Goal: Task Accomplishment & Management: Complete application form

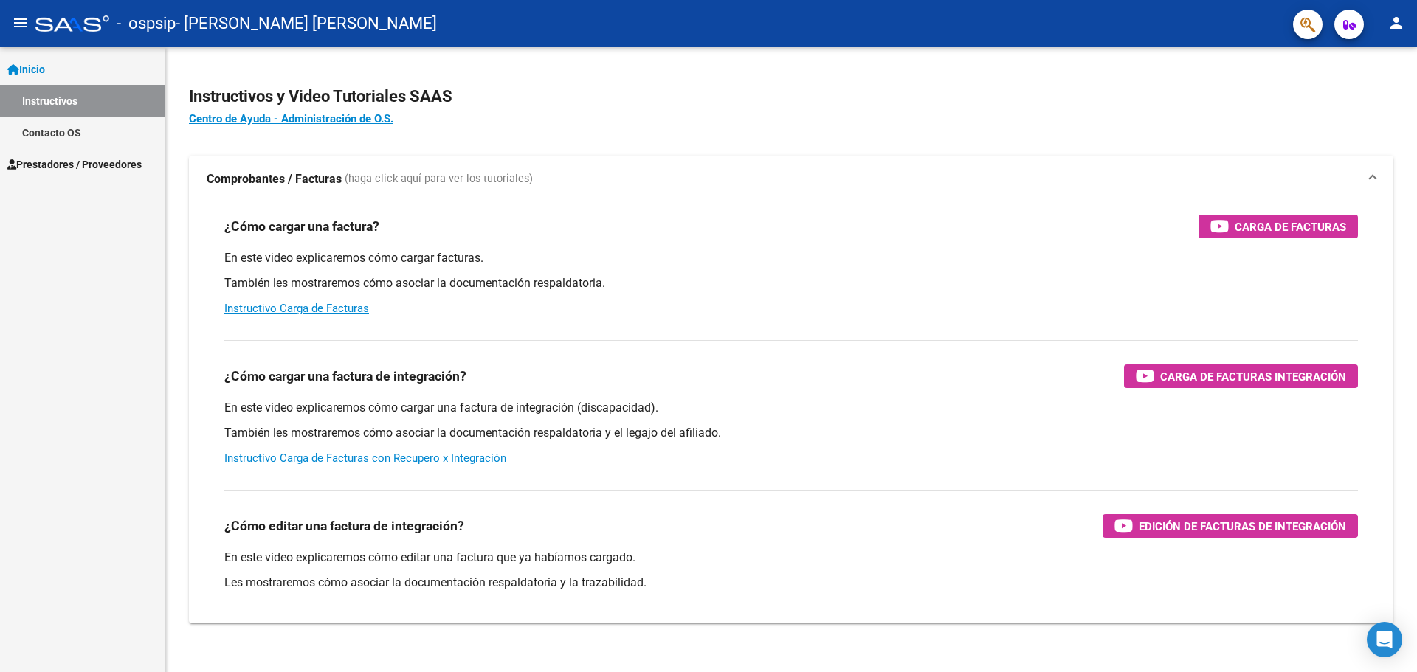
click at [101, 172] on span "Prestadores / Proveedores" at bounding box center [74, 164] width 134 height 16
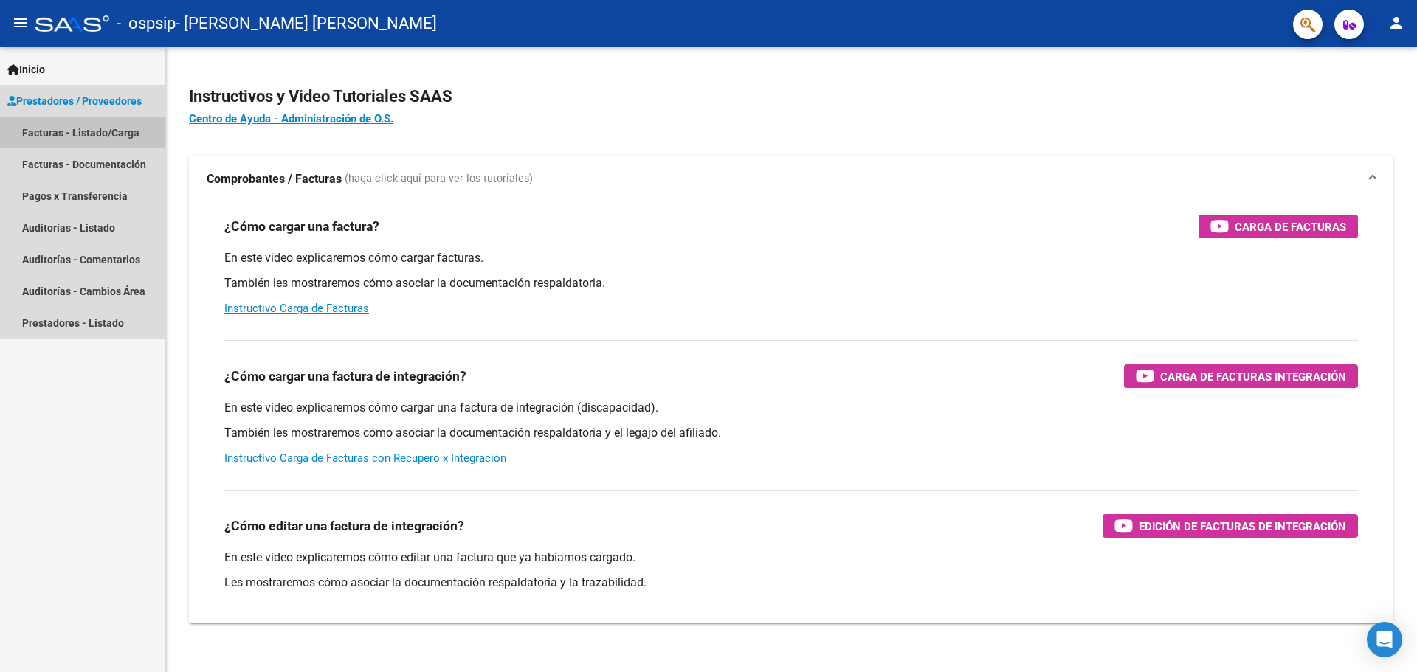
click at [118, 129] on link "Facturas - Listado/Carga" at bounding box center [82, 133] width 165 height 32
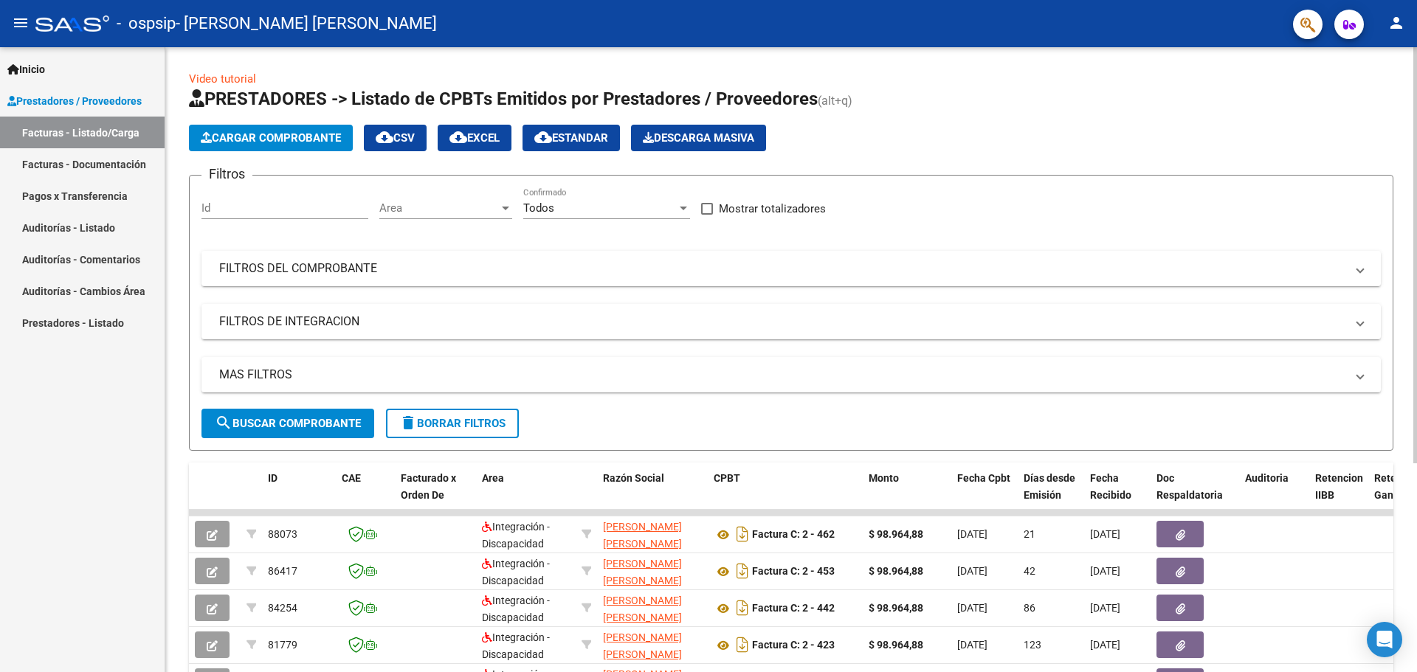
click at [278, 129] on button "Cargar Comprobante" at bounding box center [271, 138] width 164 height 27
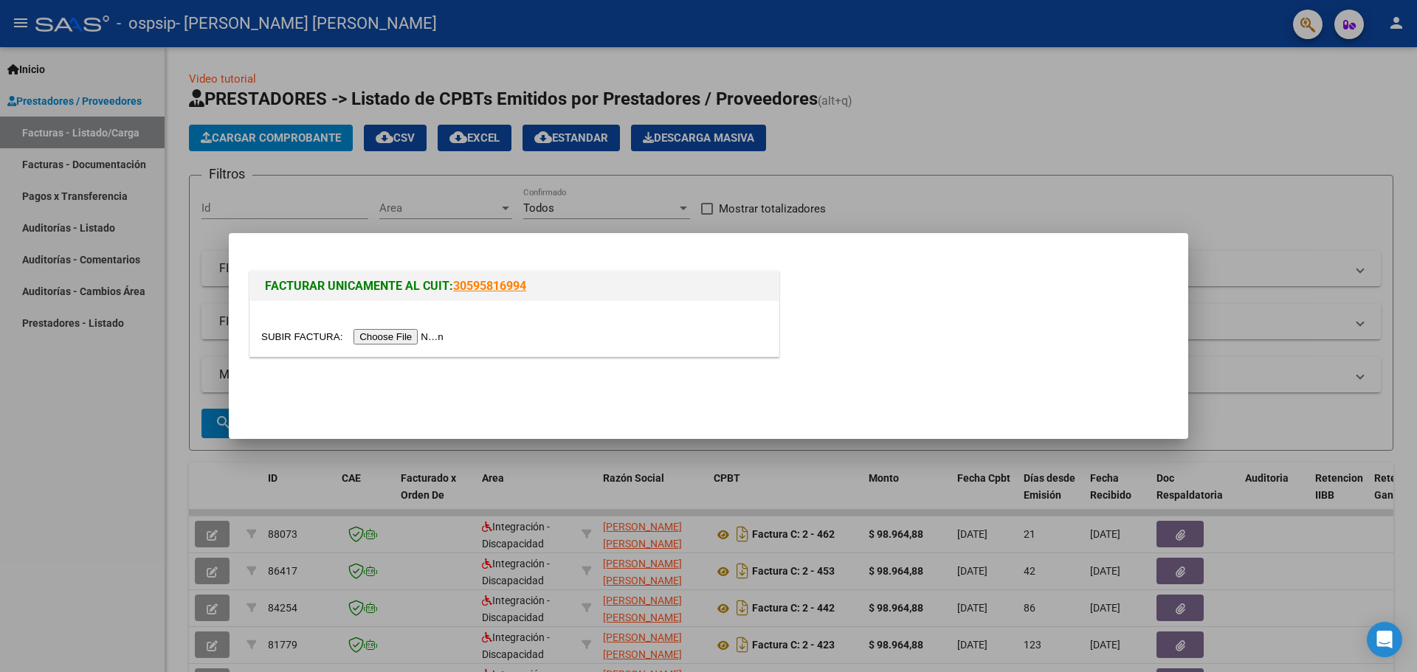
click at [396, 331] on input "file" at bounding box center [354, 337] width 187 height 16
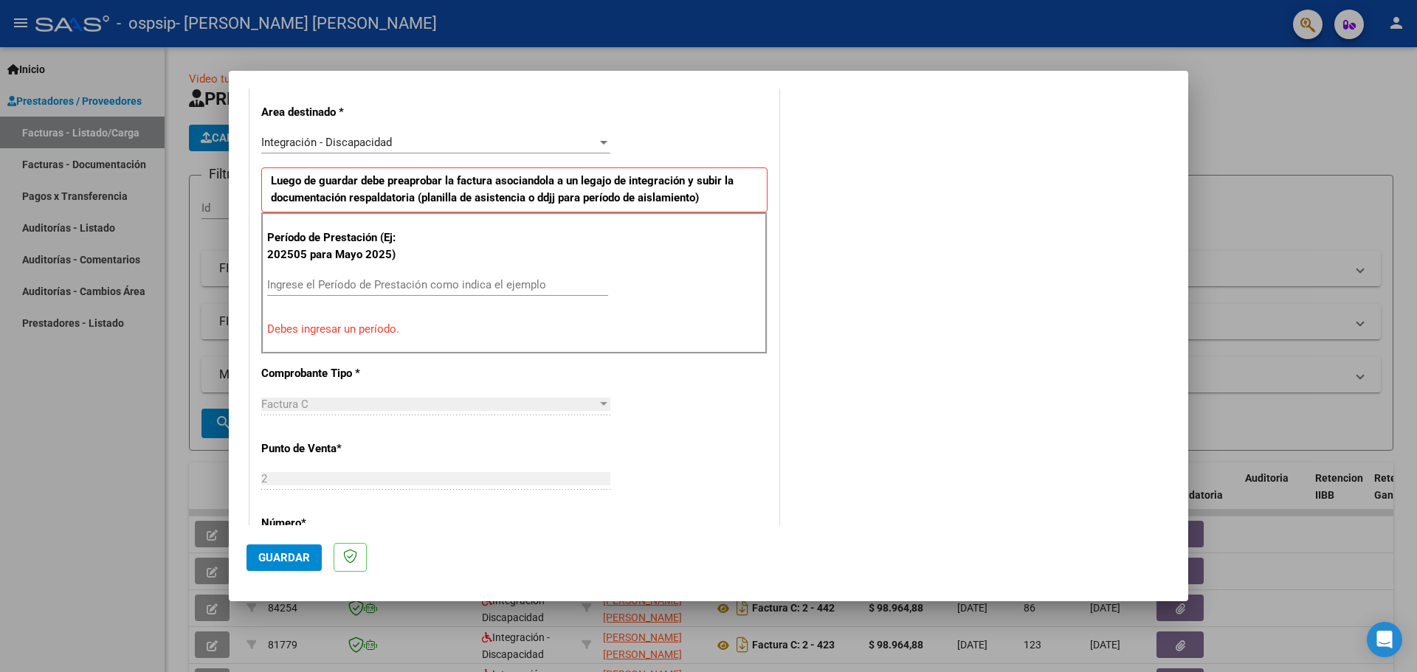
scroll to position [369, 0]
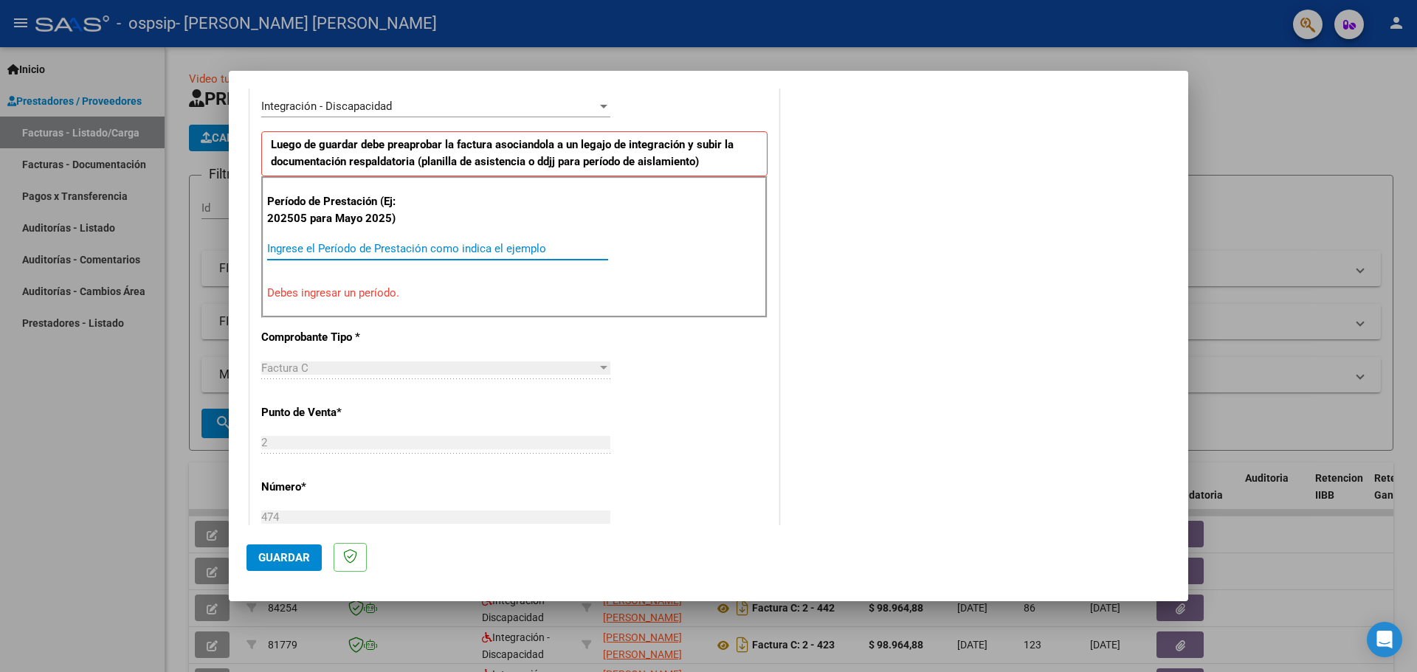
click at [331, 244] on input "Ingrese el Período de Prestación como indica el ejemplo" at bounding box center [437, 248] width 341 height 13
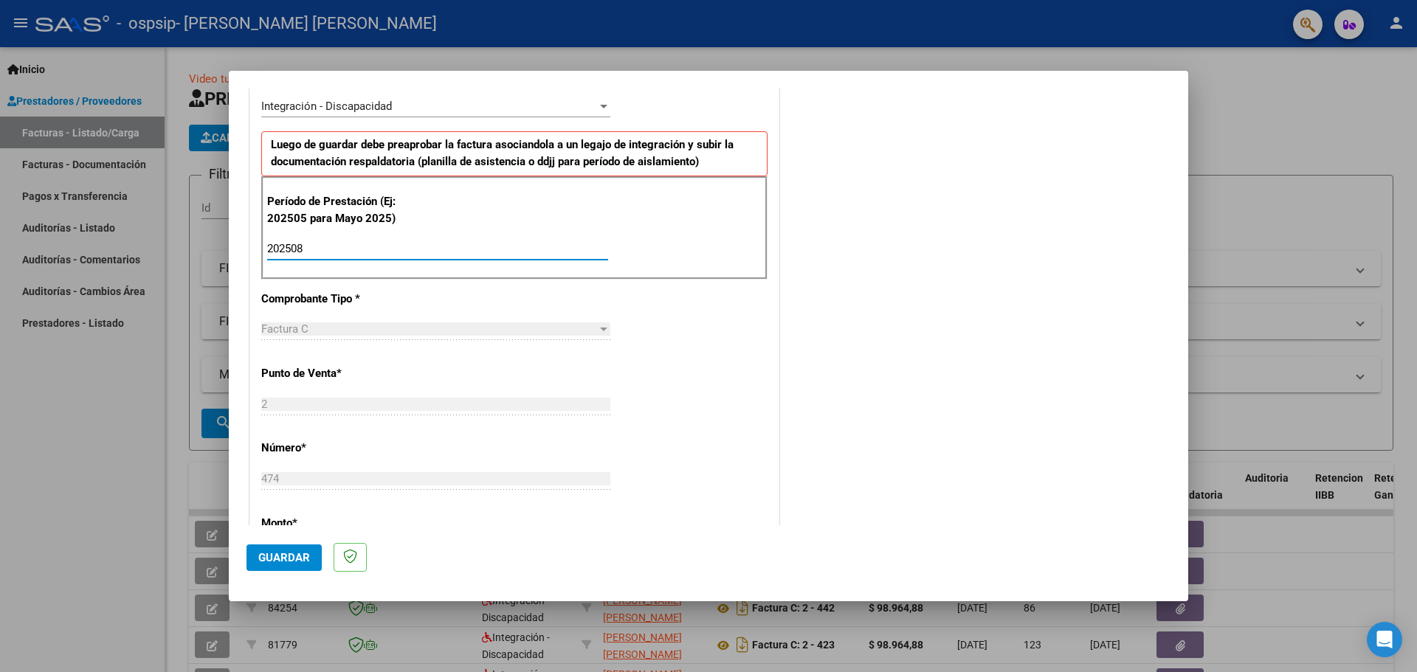
type input "202508"
click at [667, 393] on div "CUIT * 23-32152421-4 Ingresar CUIT ANALISIS PRESTADOR [PERSON_NAME] [DATE][PERS…" at bounding box center [514, 460] width 528 height 1111
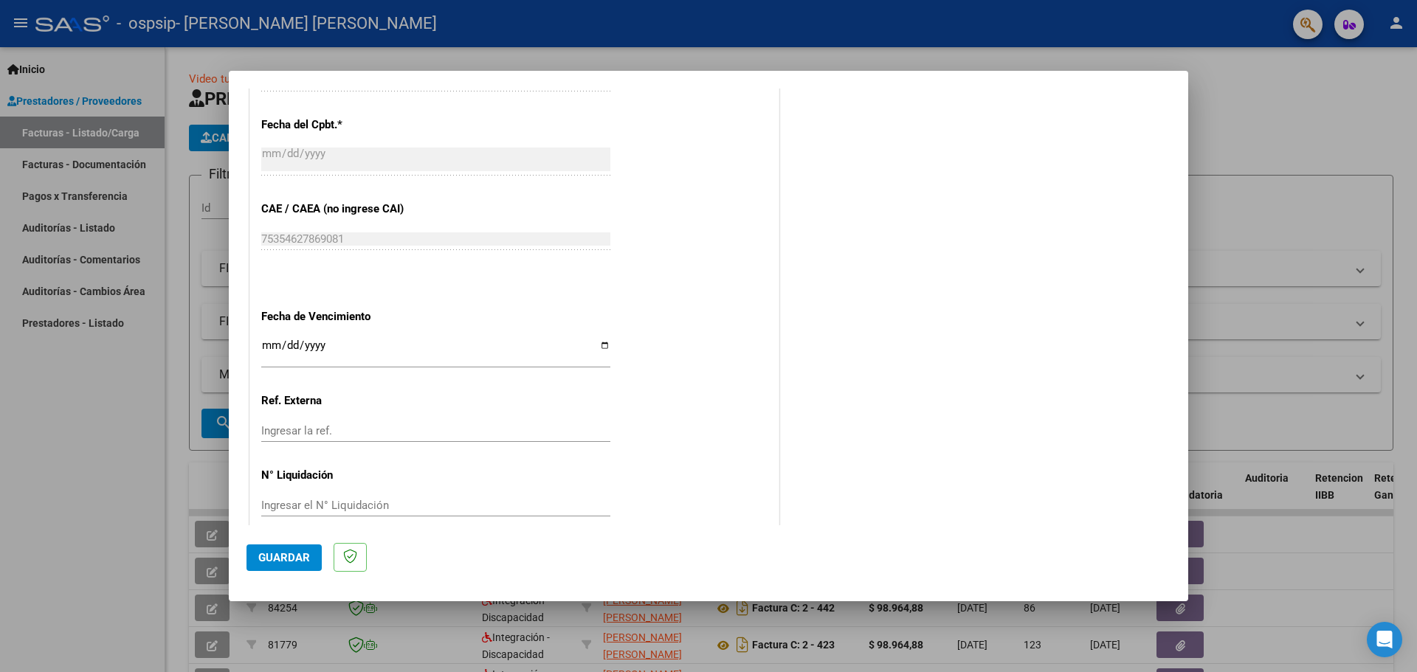
scroll to position [862, 0]
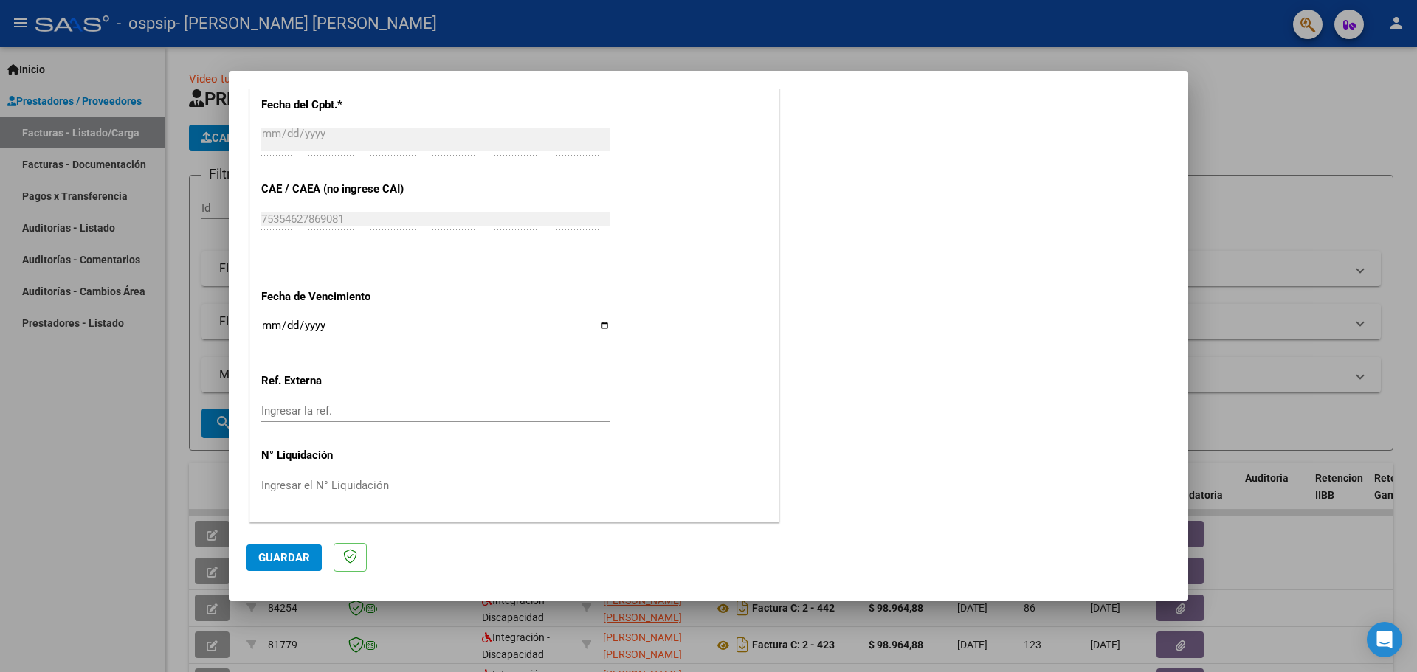
click at [602, 328] on input "Ingresar la fecha" at bounding box center [435, 332] width 349 height 24
type input "[DATE]"
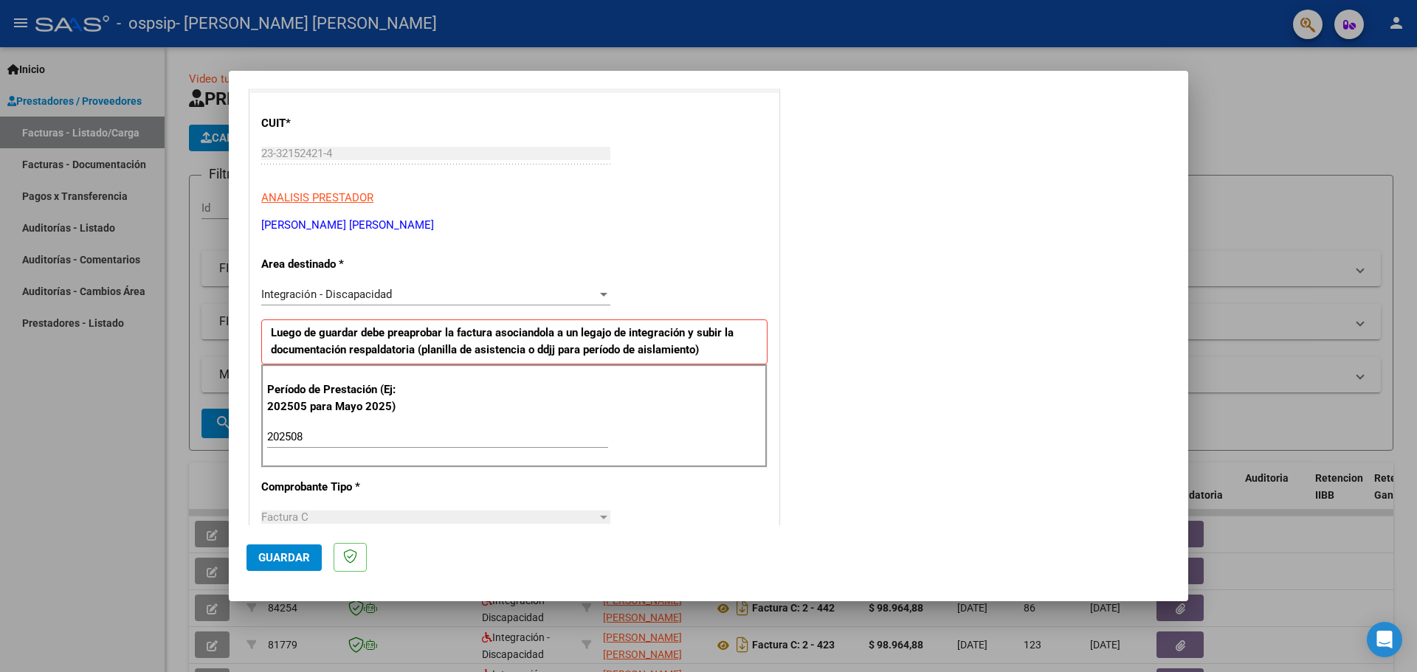
scroll to position [124, 0]
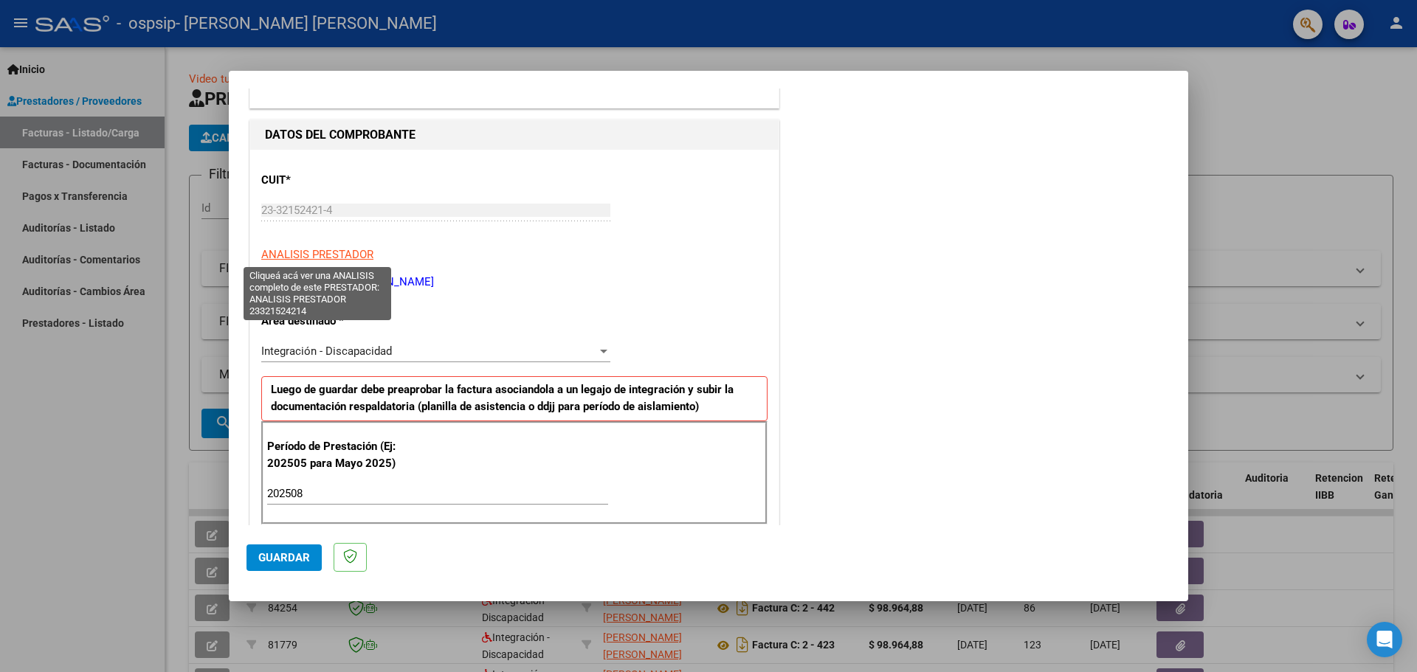
click at [340, 257] on span "ANALISIS PRESTADOR" at bounding box center [317, 254] width 112 height 13
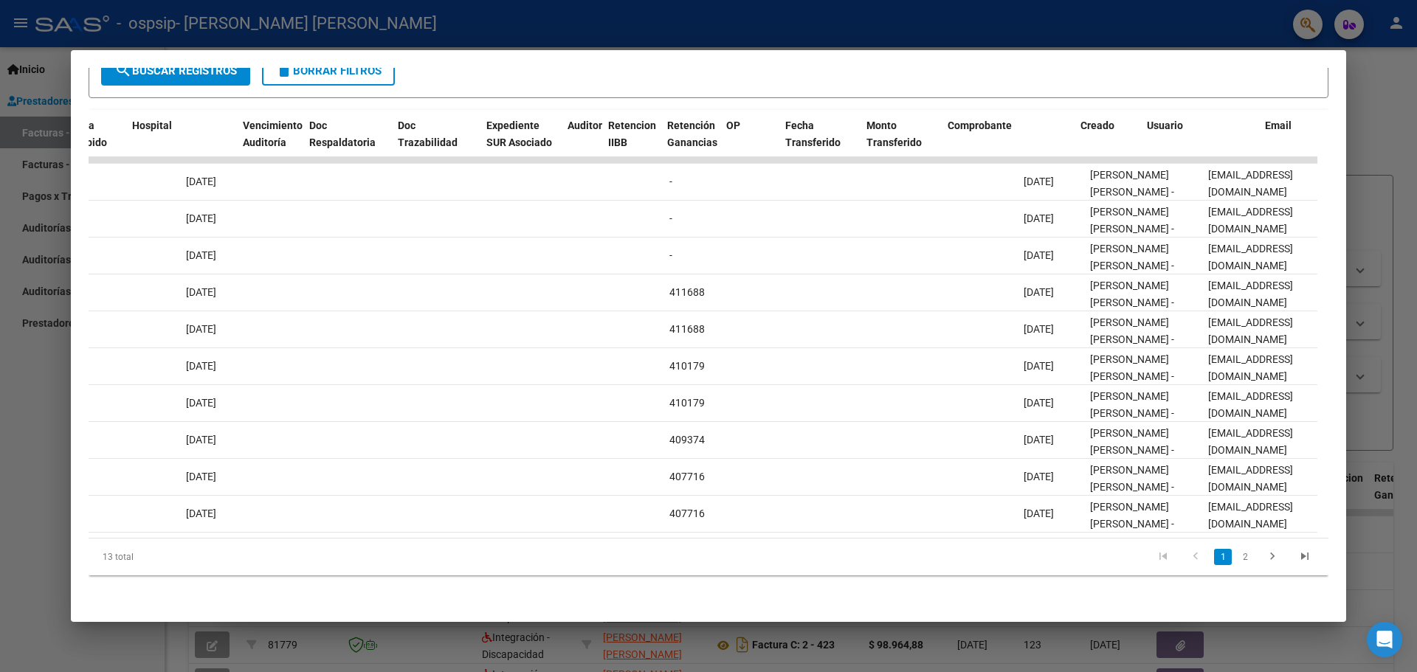
scroll to position [0, 685]
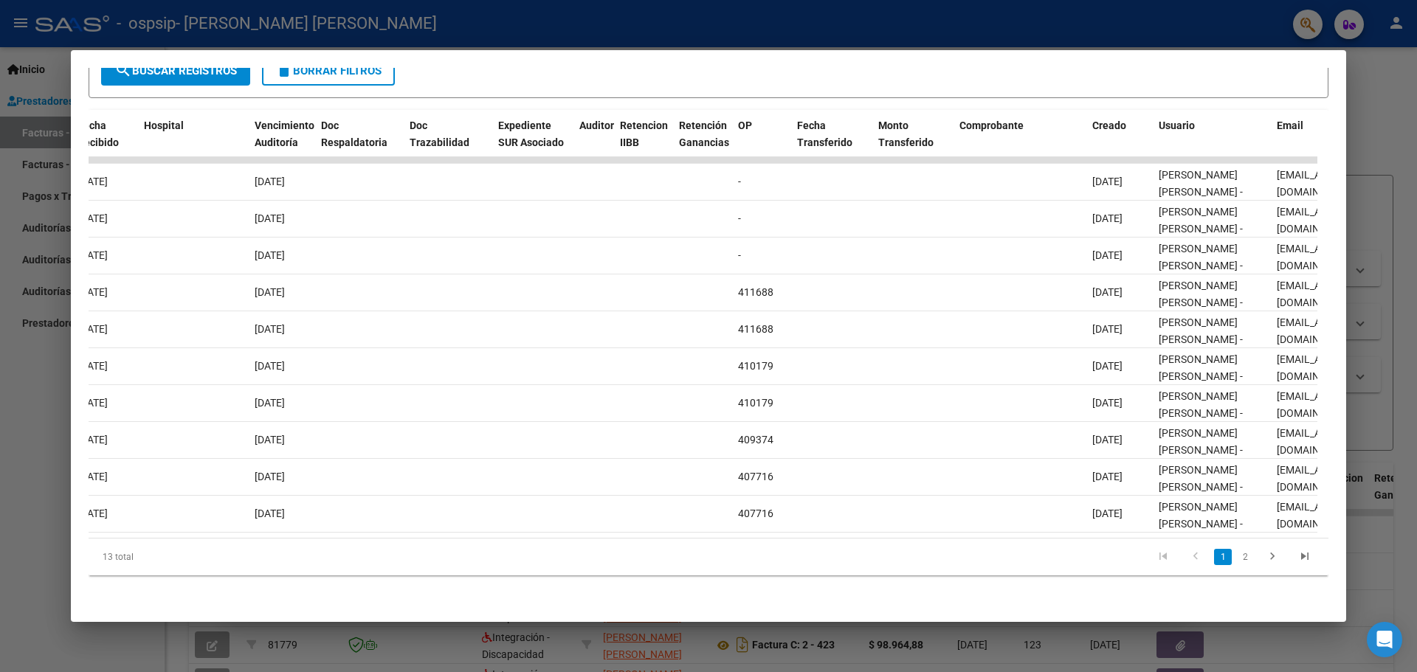
click at [16, 373] on div at bounding box center [708, 336] width 1417 height 672
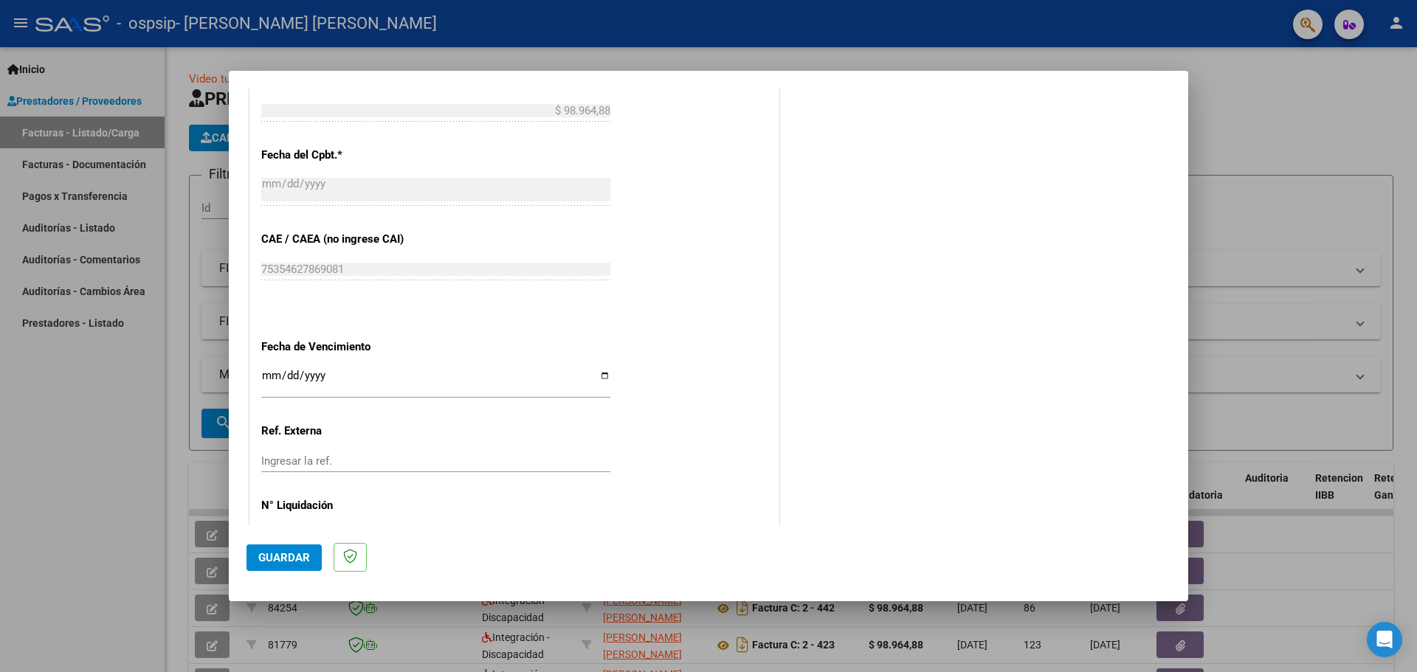
scroll to position [862, 0]
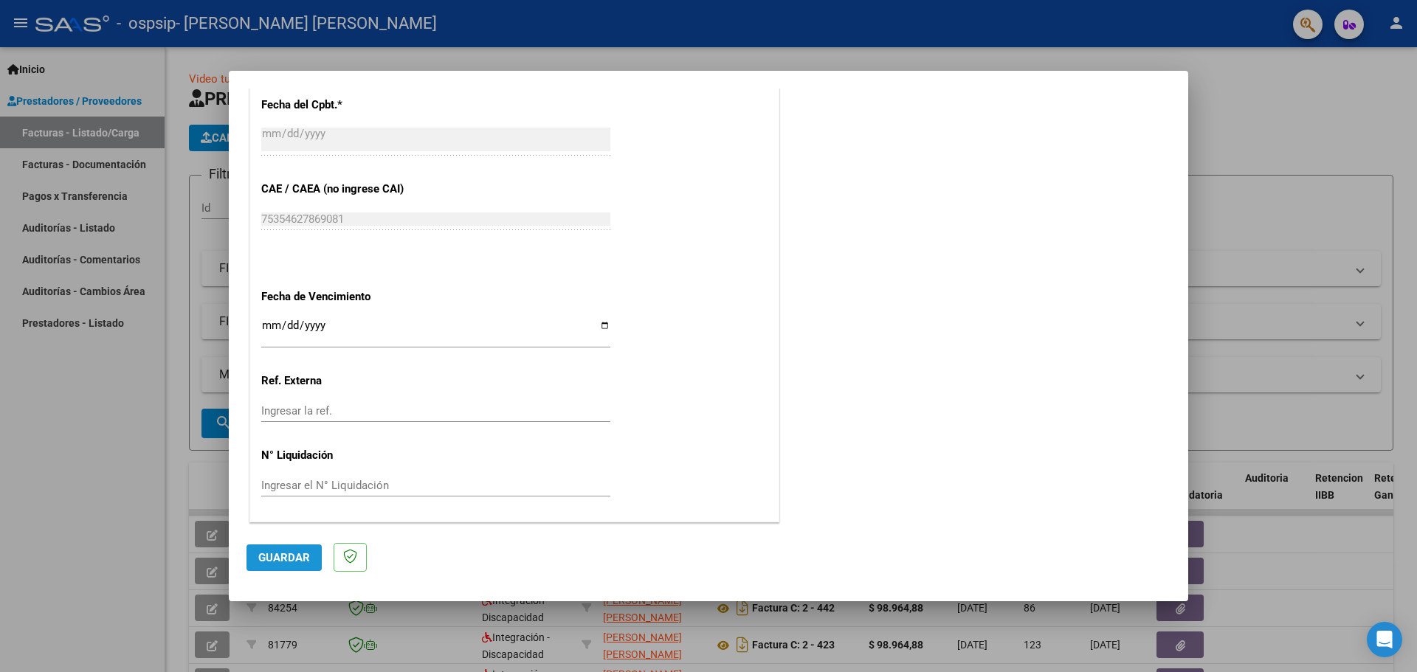
click at [290, 557] on span "Guardar" at bounding box center [284, 557] width 52 height 13
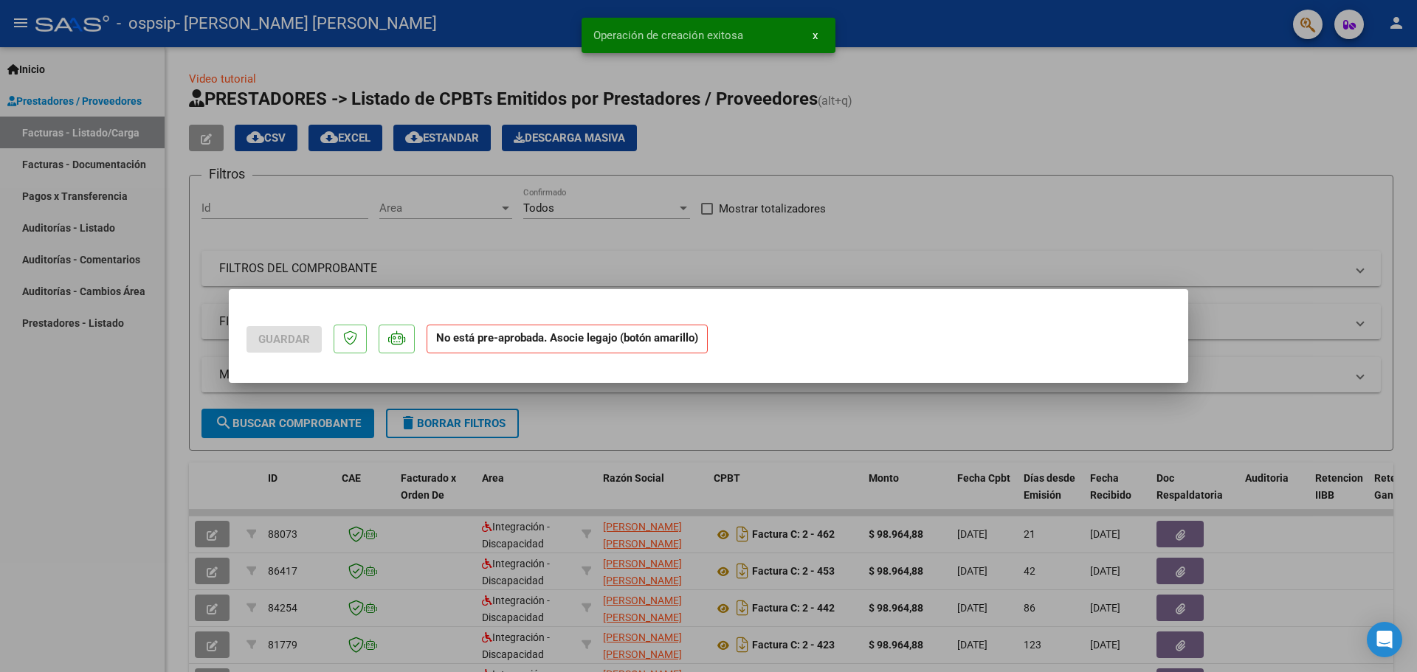
scroll to position [0, 0]
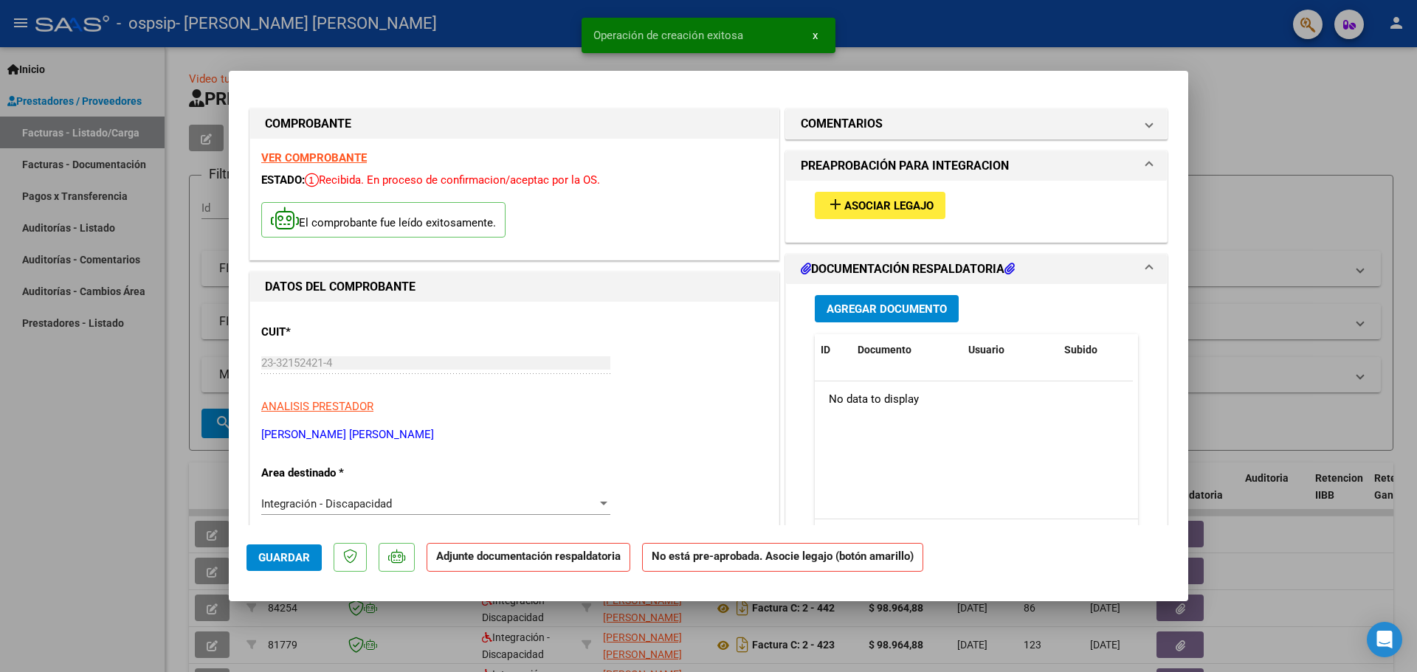
click at [900, 199] on span "Asociar Legajo" at bounding box center [888, 205] width 89 height 13
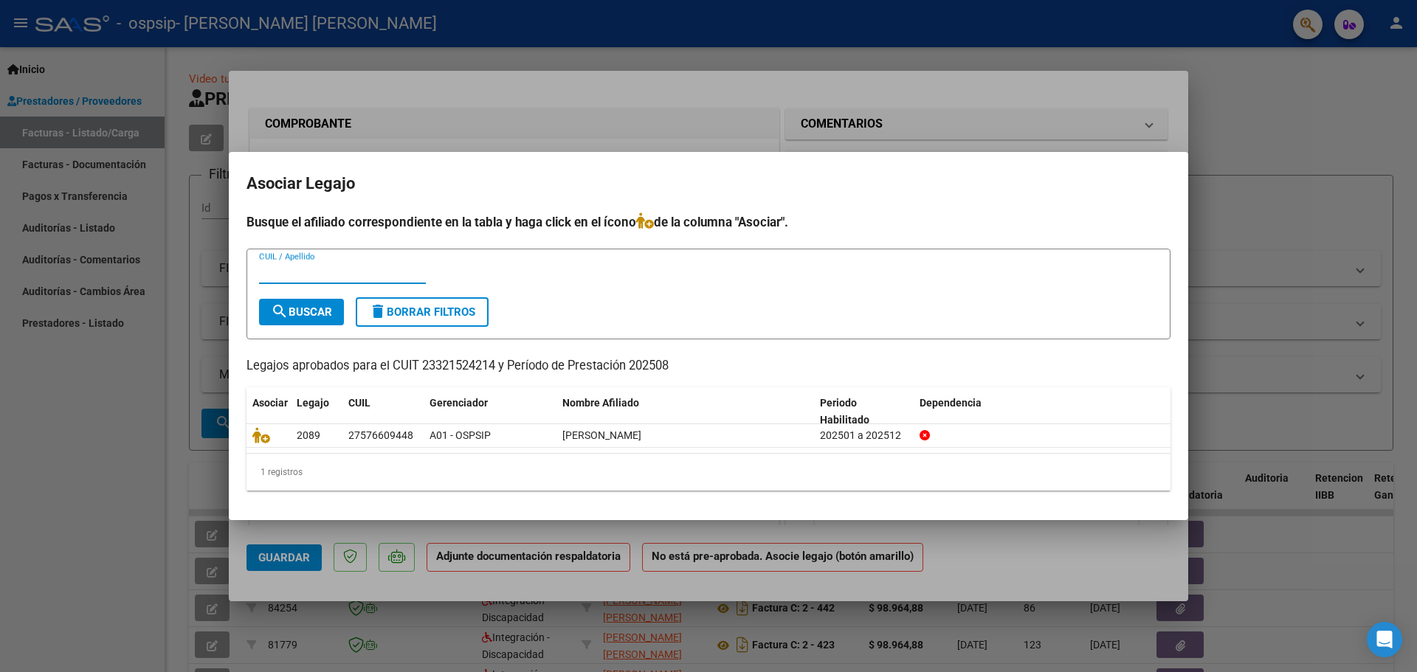
click at [263, 439] on icon at bounding box center [261, 435] width 18 height 16
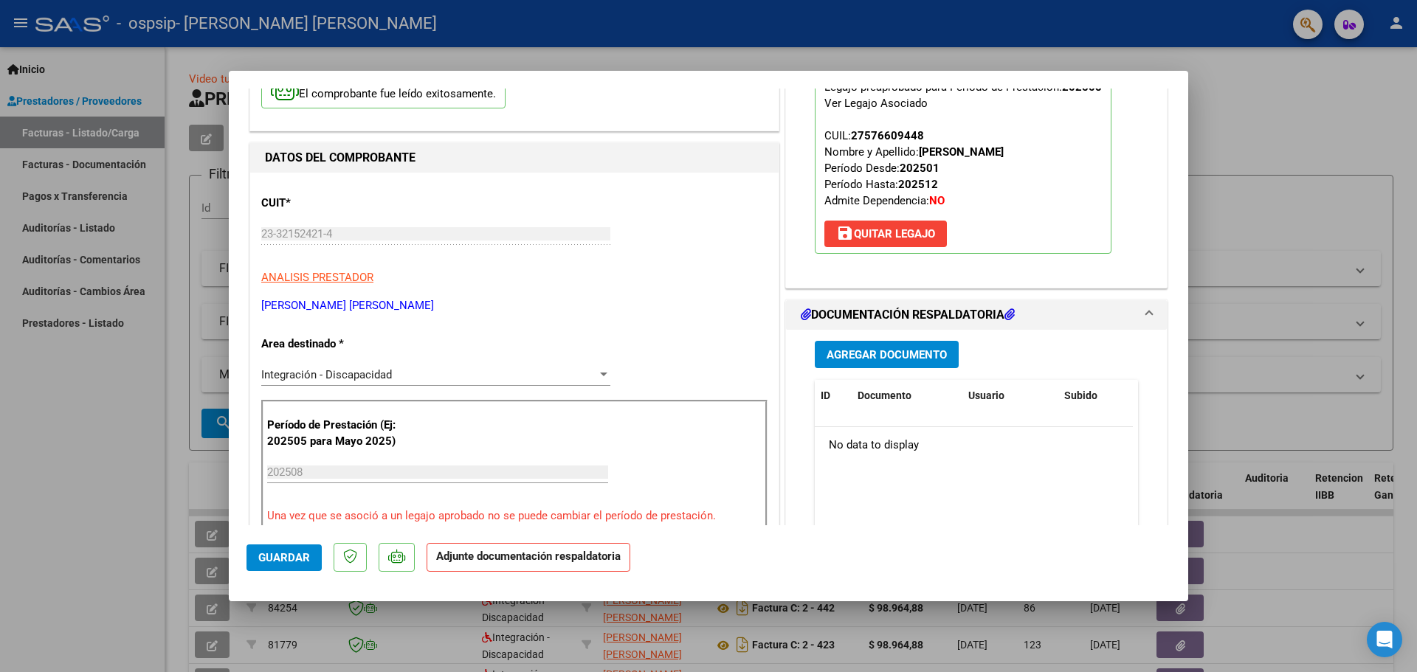
scroll to position [148, 0]
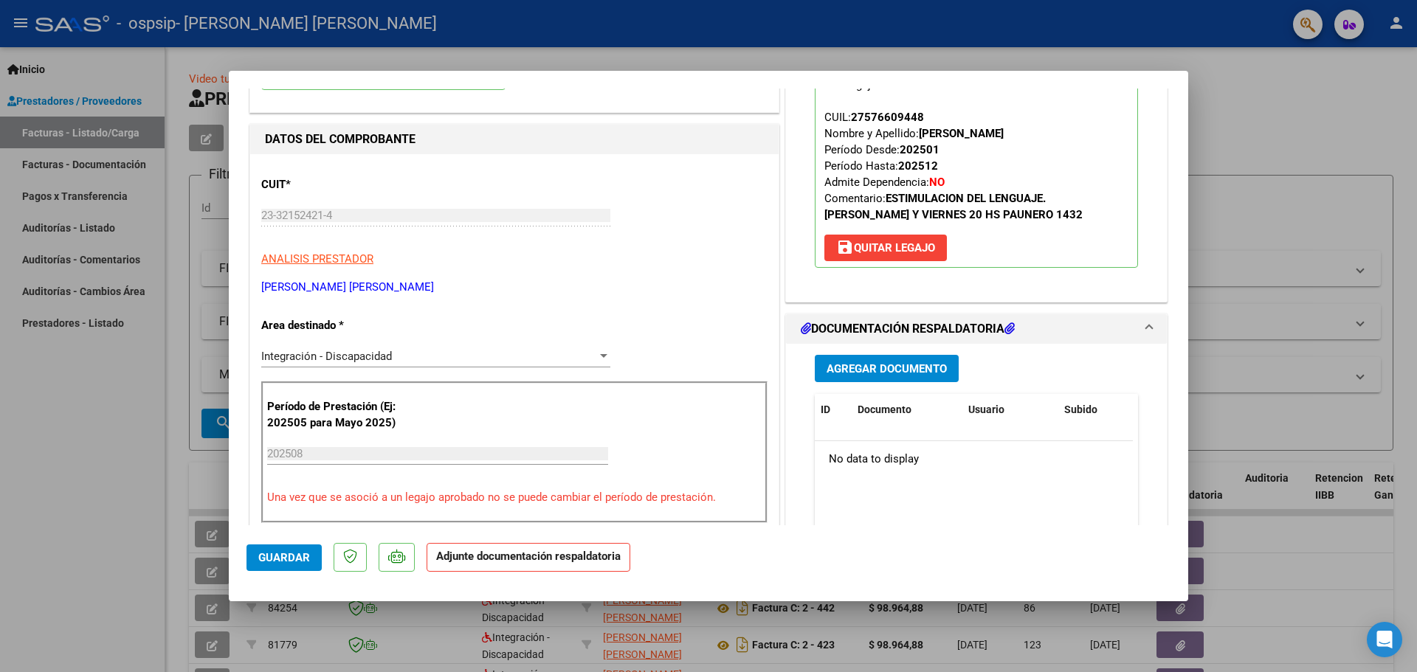
click at [872, 373] on span "Agregar Documento" at bounding box center [887, 368] width 120 height 13
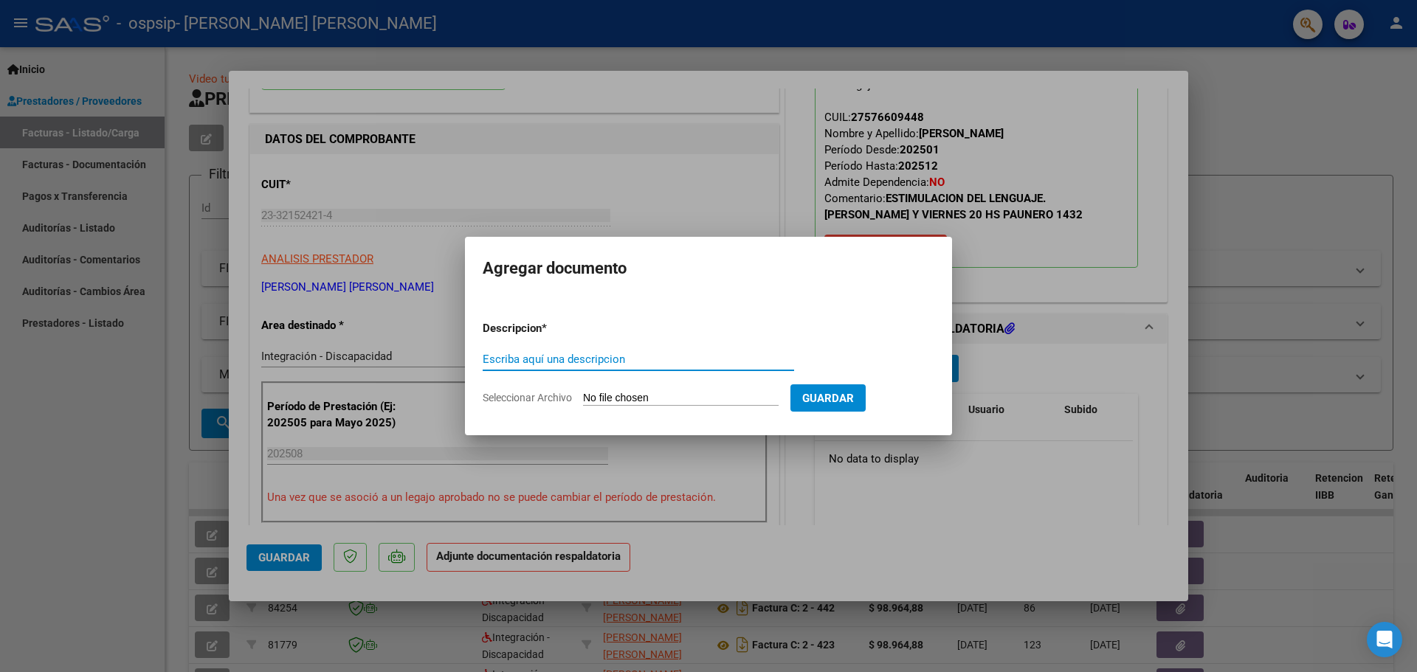
click at [629, 359] on input "Escriba aquí una descripcion" at bounding box center [638, 359] width 311 height 13
type input "Planilla asistencia Agosto"
click at [673, 399] on input "Seleccionar Archivo" at bounding box center [681, 399] width 196 height 14
type input "C:\fakepath\asistencia [PERSON_NAME].pdf"
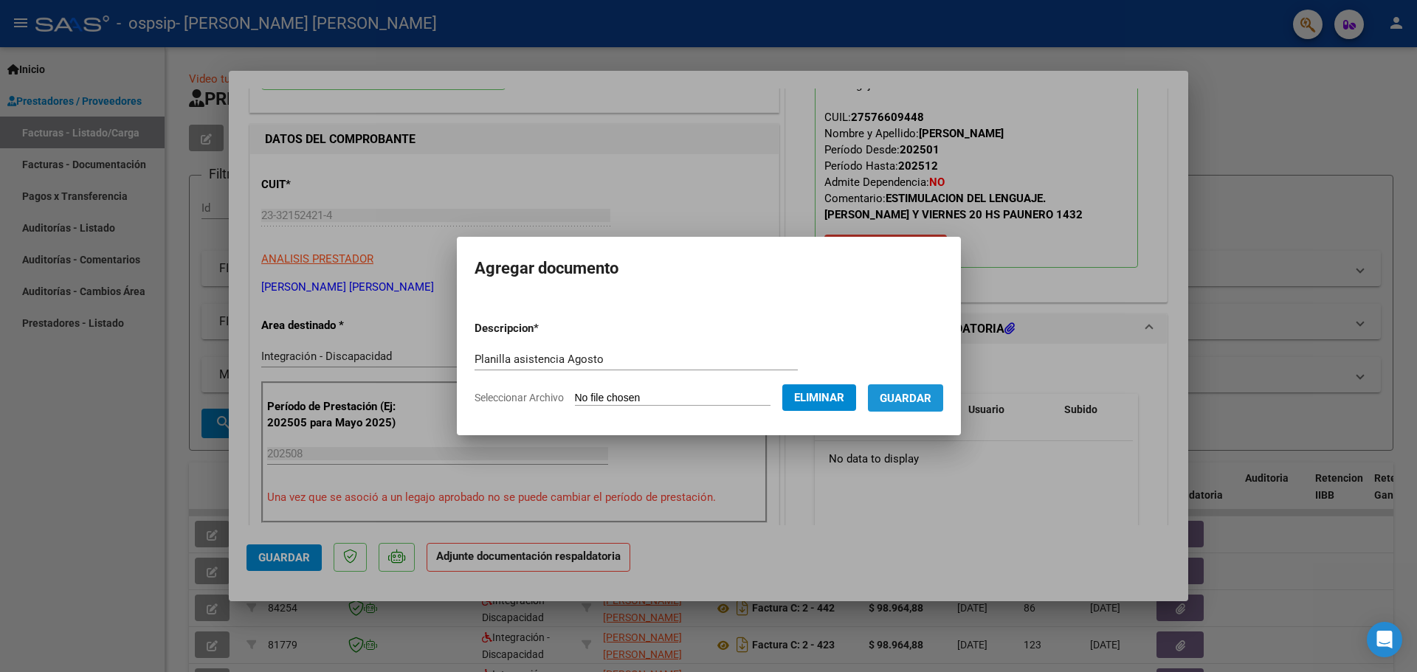
click at [923, 391] on span "Guardar" at bounding box center [906, 397] width 52 height 13
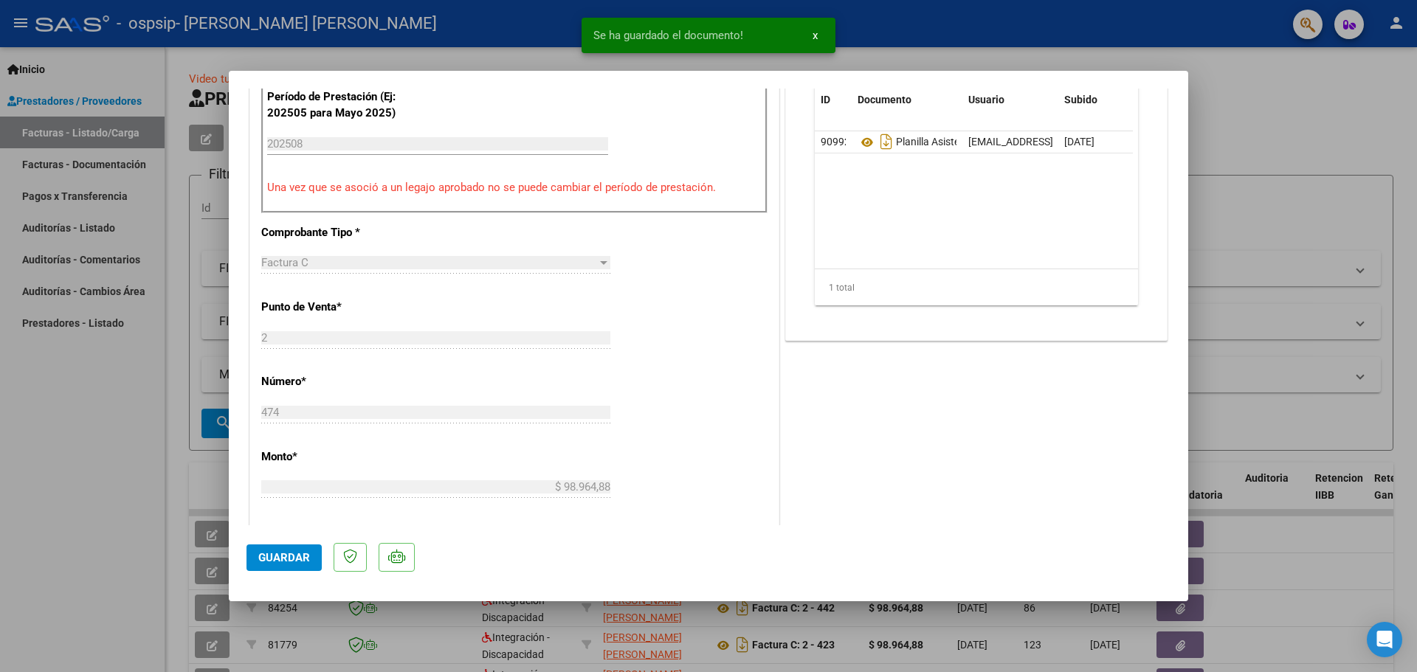
scroll to position [443, 0]
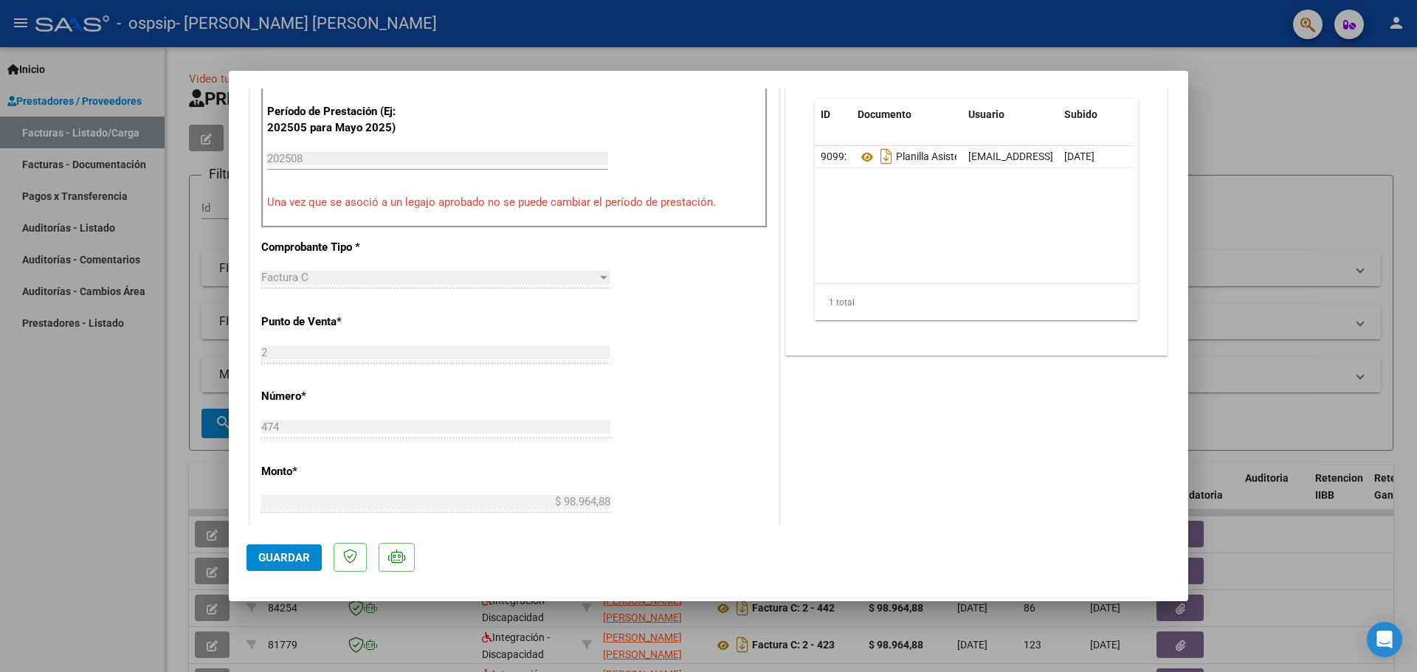
click at [266, 559] on span "Guardar" at bounding box center [284, 557] width 52 height 13
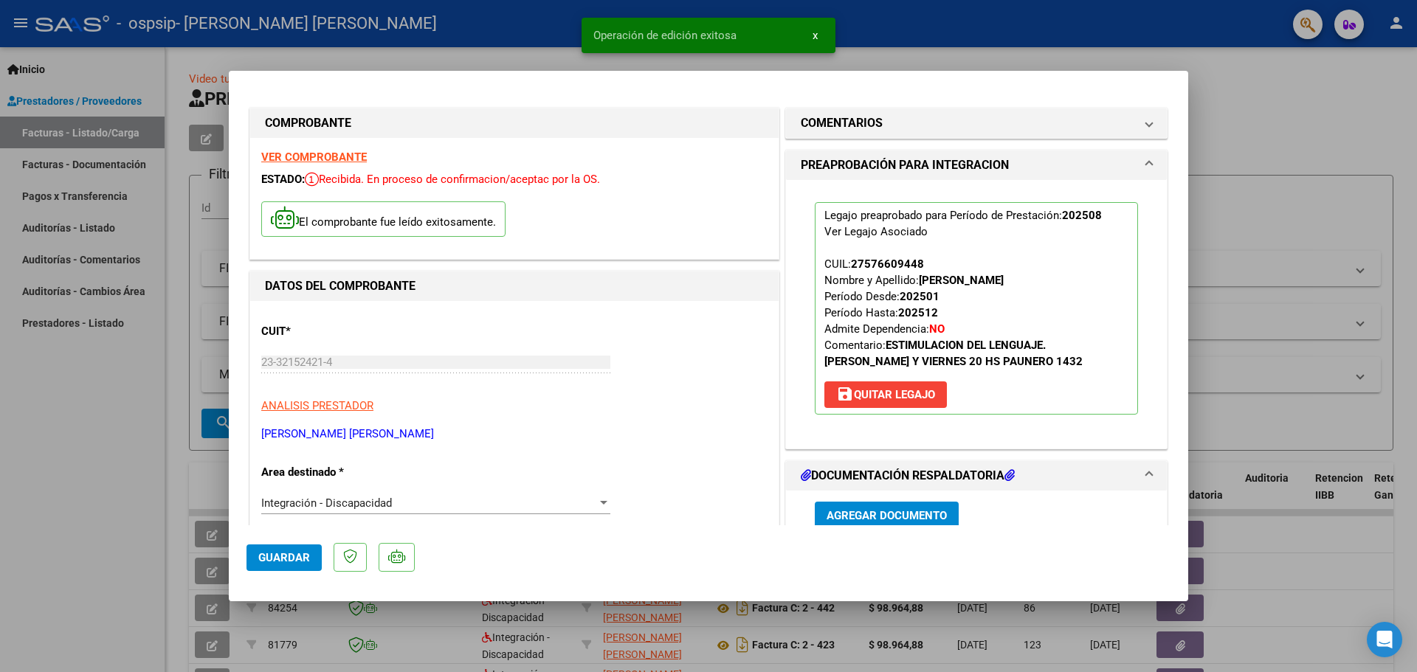
scroll to position [0, 0]
click at [1276, 181] on div at bounding box center [708, 336] width 1417 height 672
type input "$ 0,00"
